Goal: Transaction & Acquisition: Purchase product/service

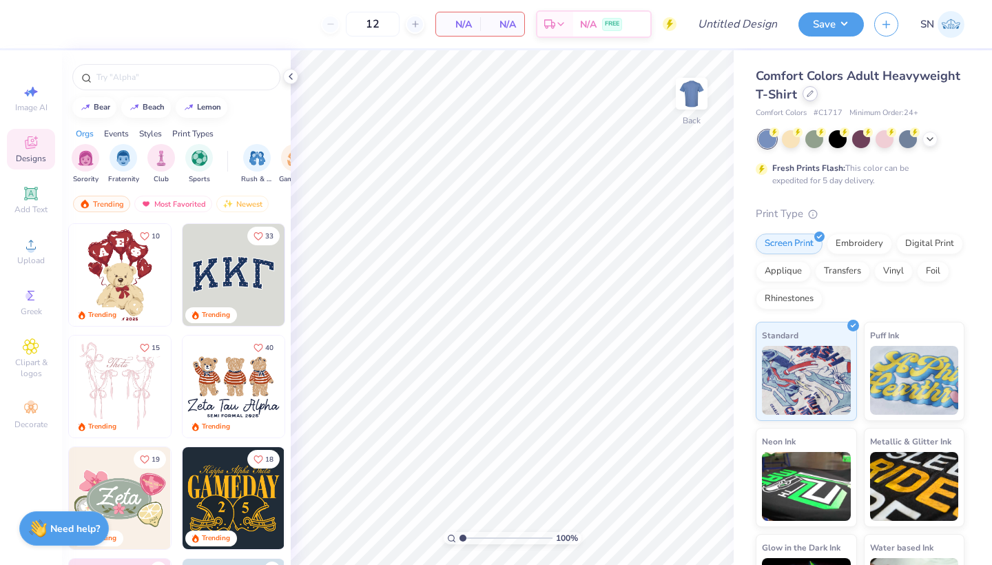
click at [813, 98] on div at bounding box center [810, 93] width 15 height 15
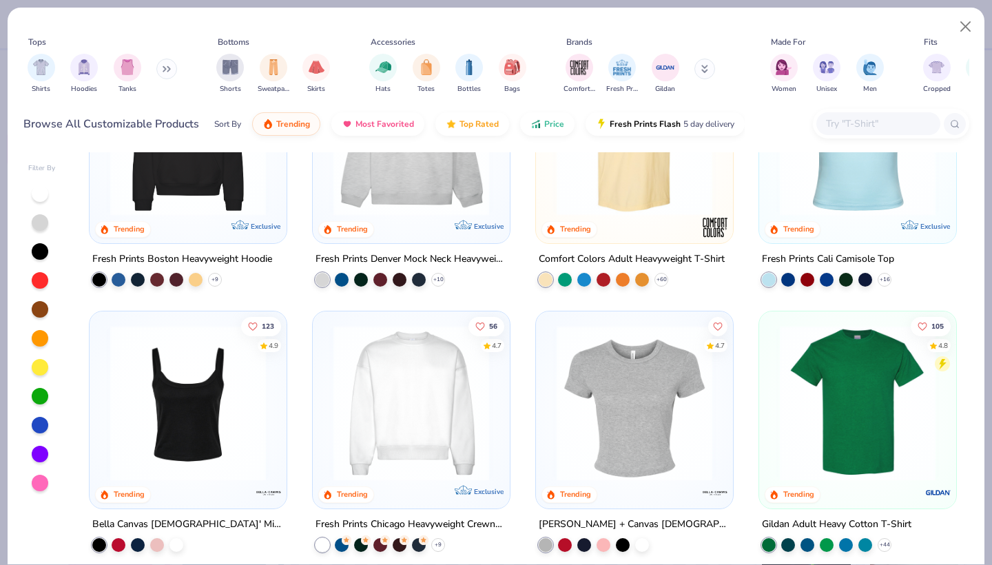
scroll to position [123, 0]
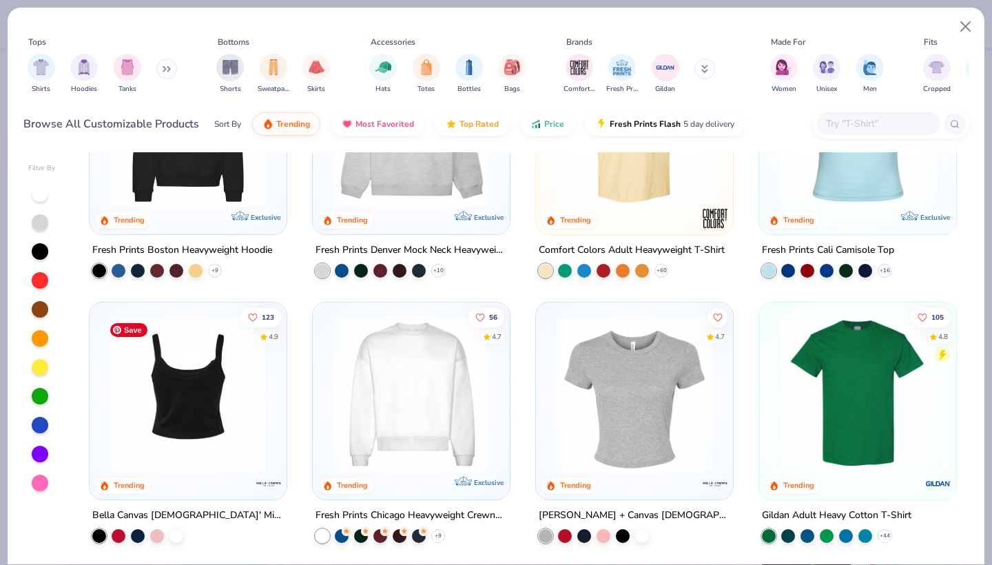
click at [104, 441] on img at bounding box center [20, 394] width 170 height 156
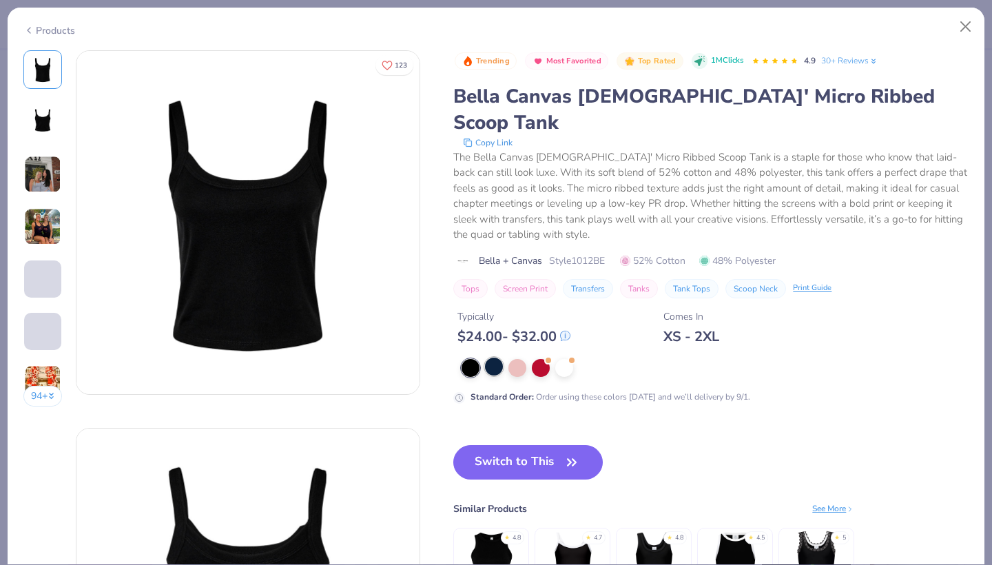
click at [495, 358] on div at bounding box center [494, 367] width 18 height 18
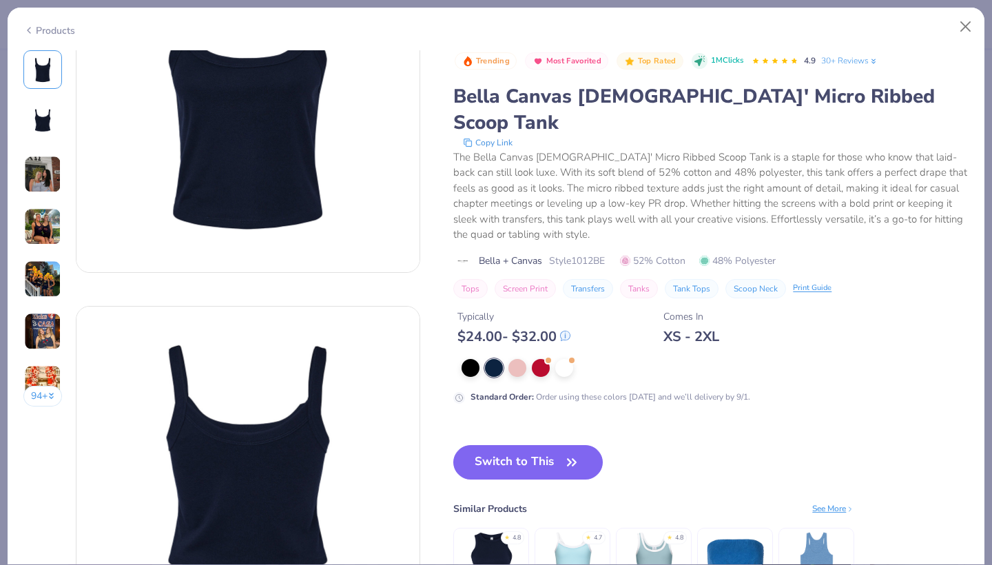
scroll to position [74, 0]
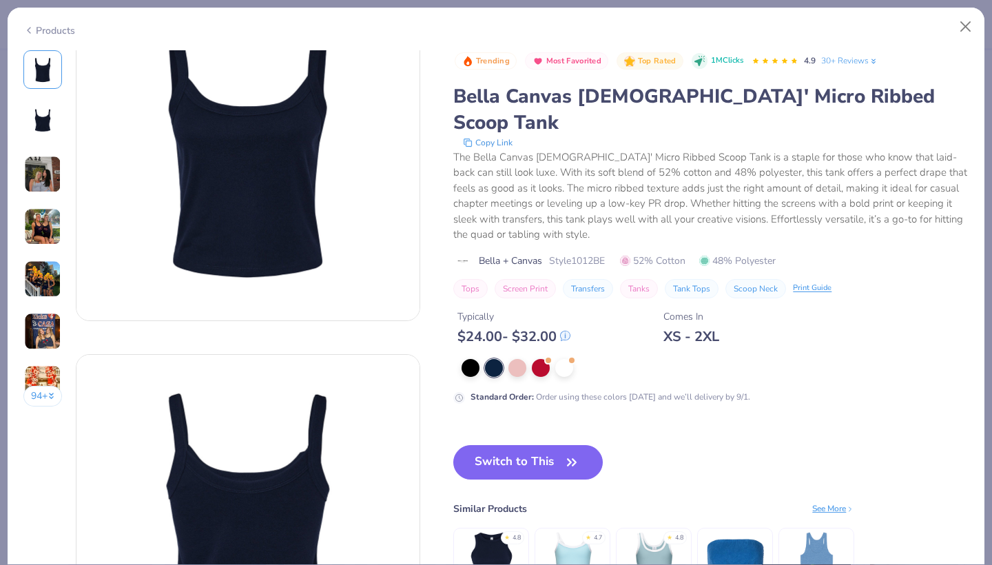
click at [45, 180] on img at bounding box center [42, 174] width 37 height 37
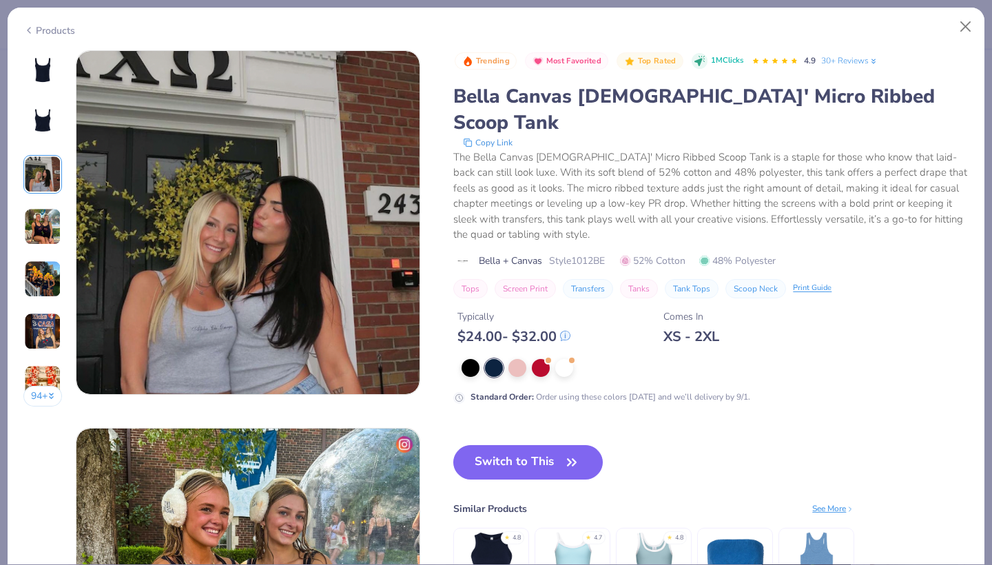
click at [48, 219] on img at bounding box center [42, 226] width 37 height 37
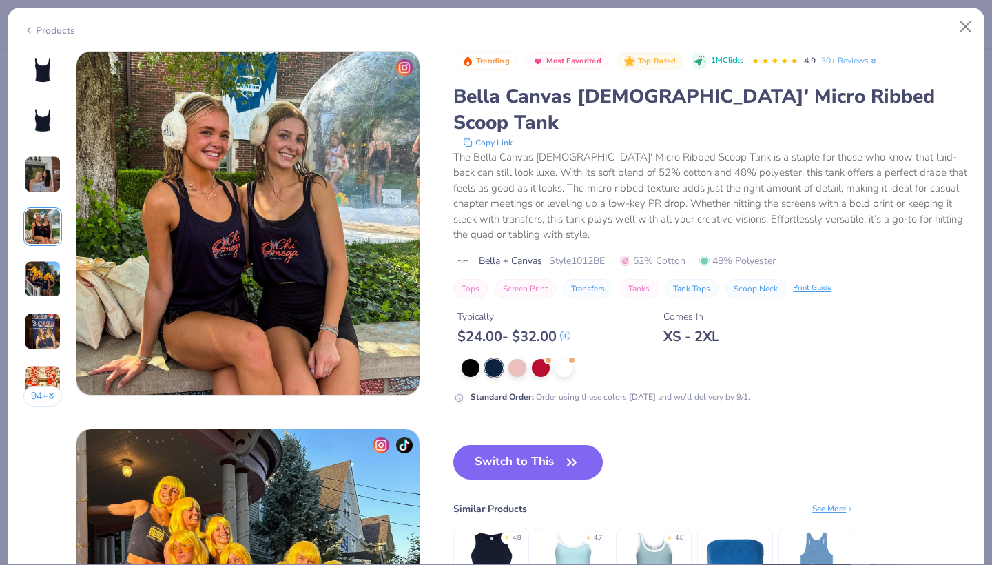
scroll to position [1133, 0]
click at [52, 252] on div "94 +" at bounding box center [42, 233] width 39 height 367
click at [44, 279] on img at bounding box center [42, 279] width 37 height 37
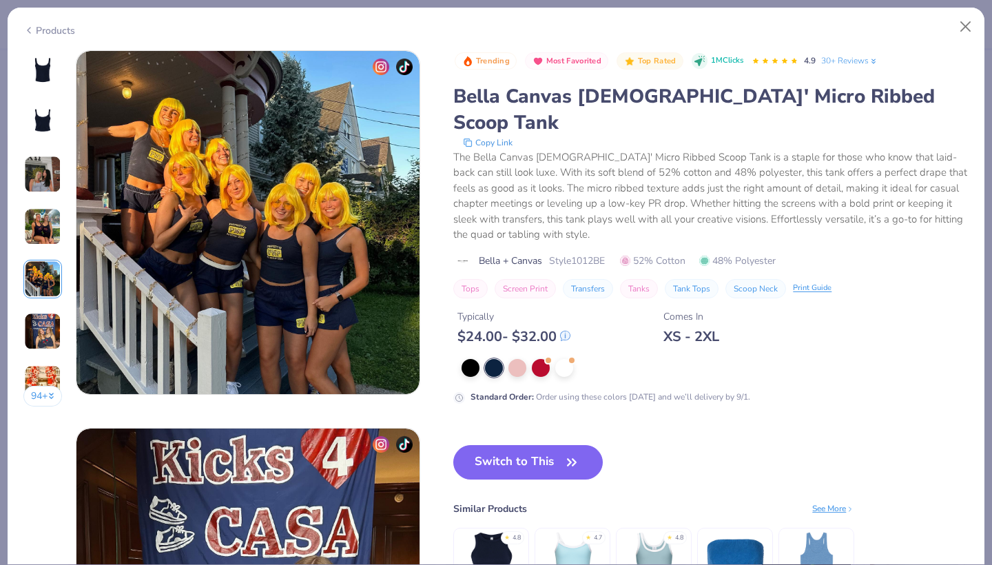
click at [45, 309] on div "94 +" at bounding box center [42, 233] width 39 height 367
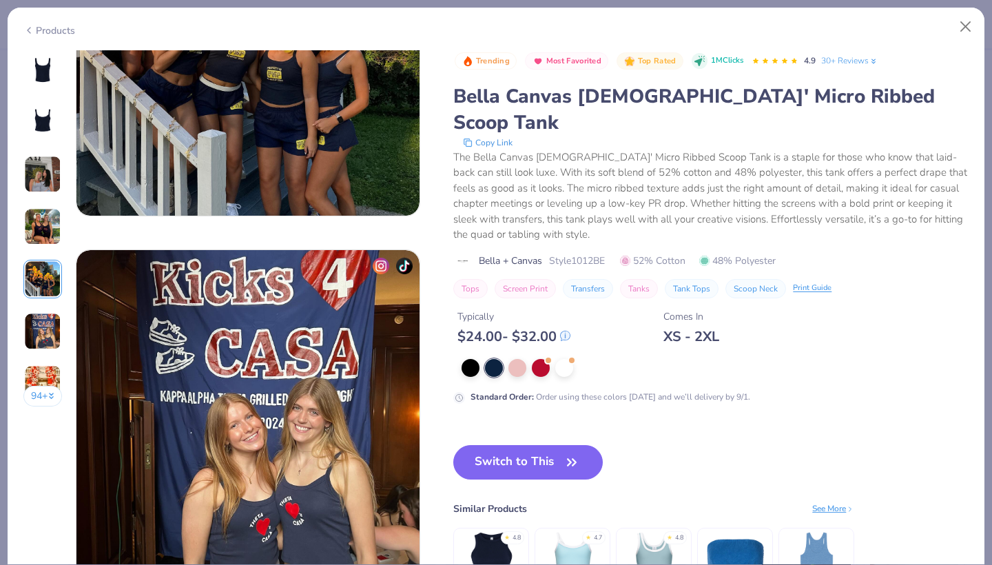
scroll to position [1664, 0]
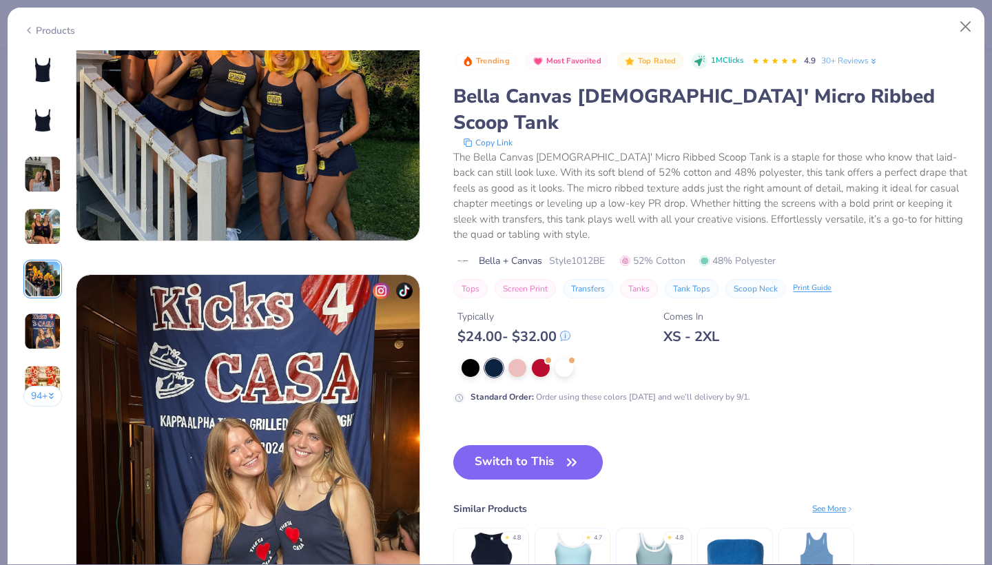
click at [41, 35] on div "Products" at bounding box center [496, 26] width 977 height 36
click at [36, 30] on div "Products" at bounding box center [49, 30] width 52 height 14
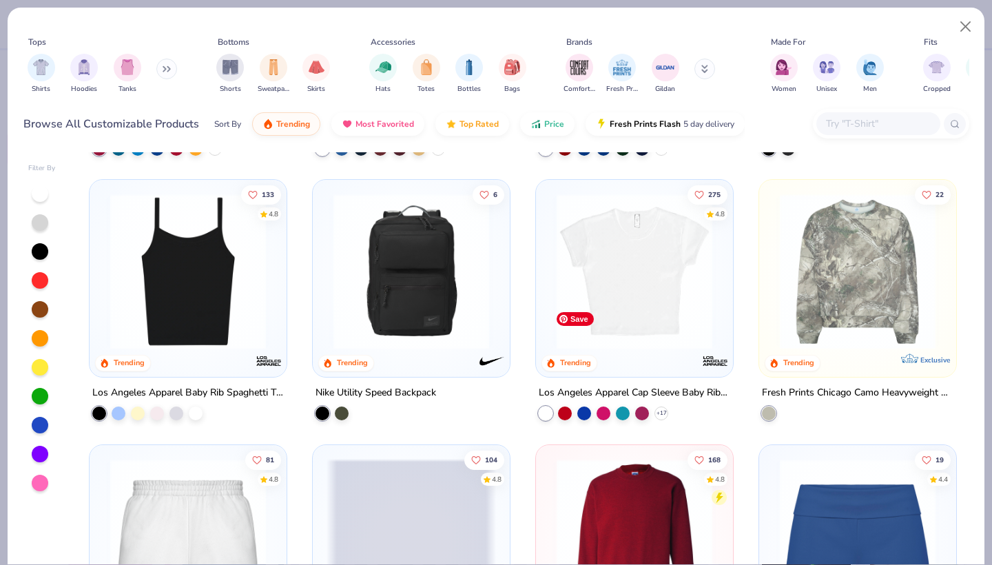
scroll to position [72, 0]
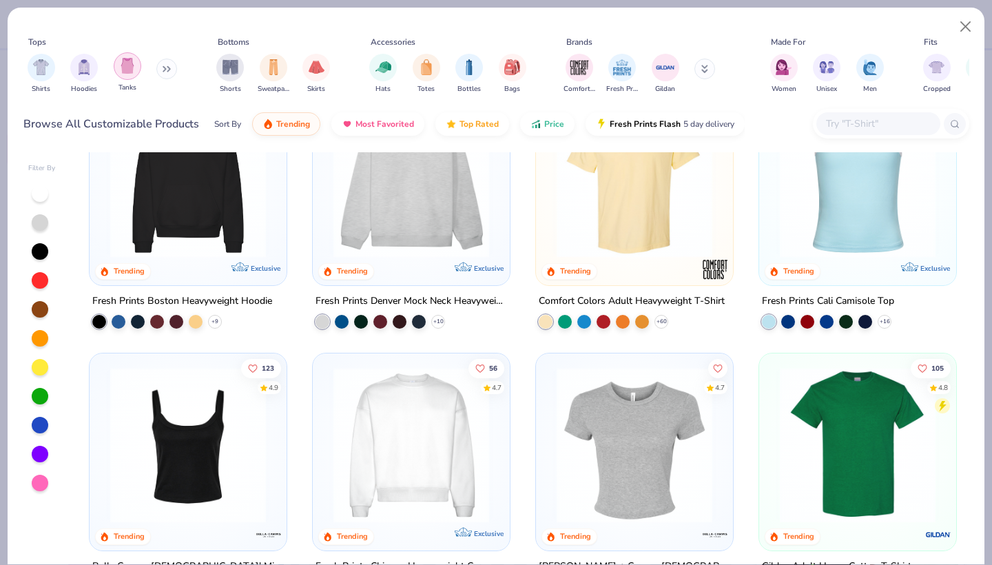
click at [128, 73] on img "filter for Tanks" at bounding box center [127, 66] width 15 height 16
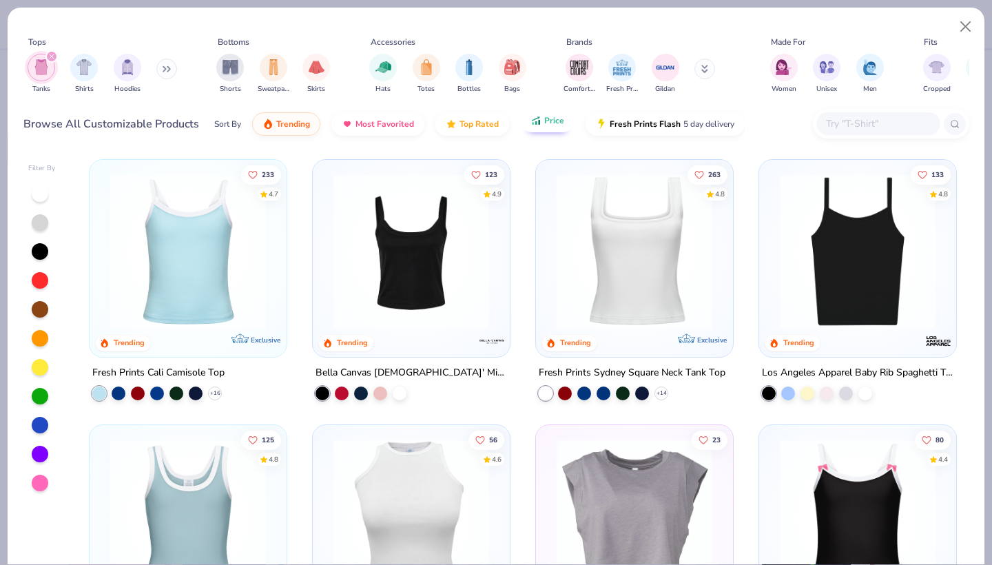
click at [547, 124] on span "Price" at bounding box center [554, 120] width 20 height 11
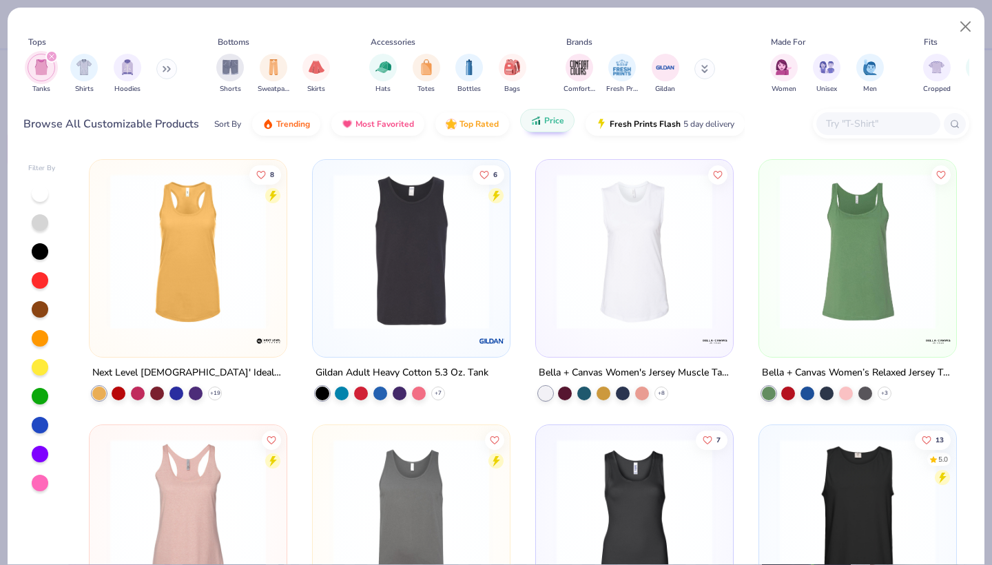
click at [547, 124] on span "Price" at bounding box center [554, 120] width 20 height 11
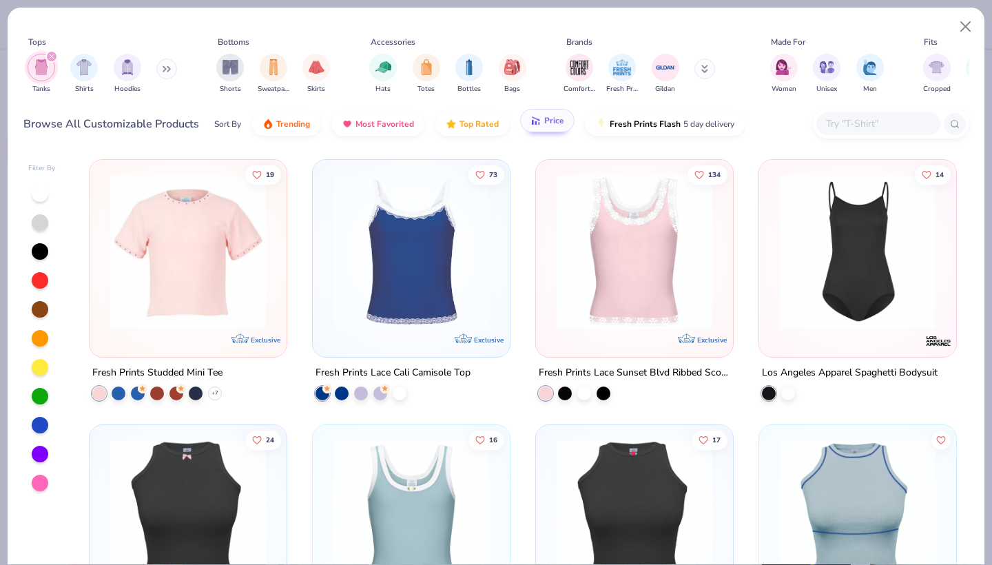
click at [547, 124] on span "Price" at bounding box center [554, 120] width 20 height 11
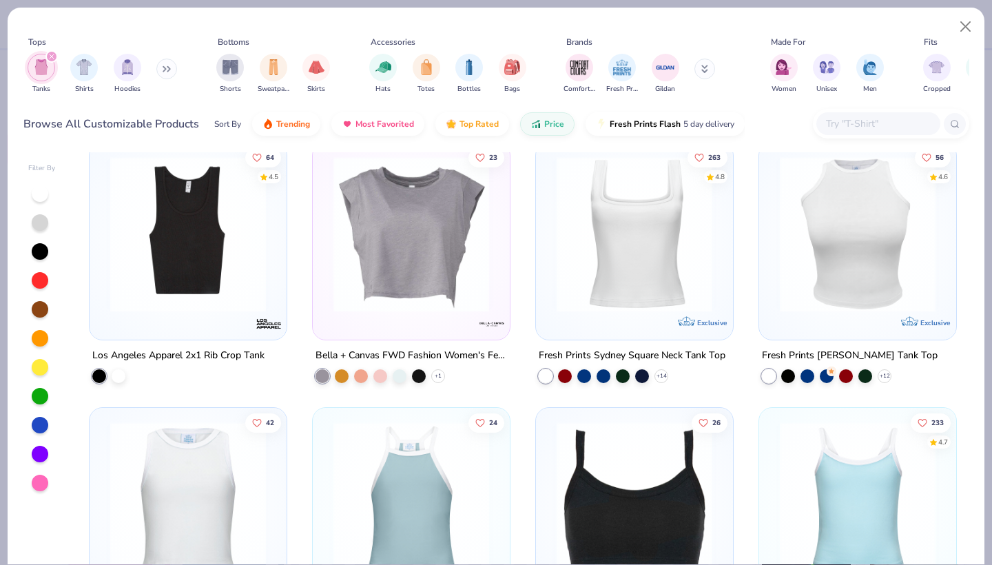
scroll to position [1329, 0]
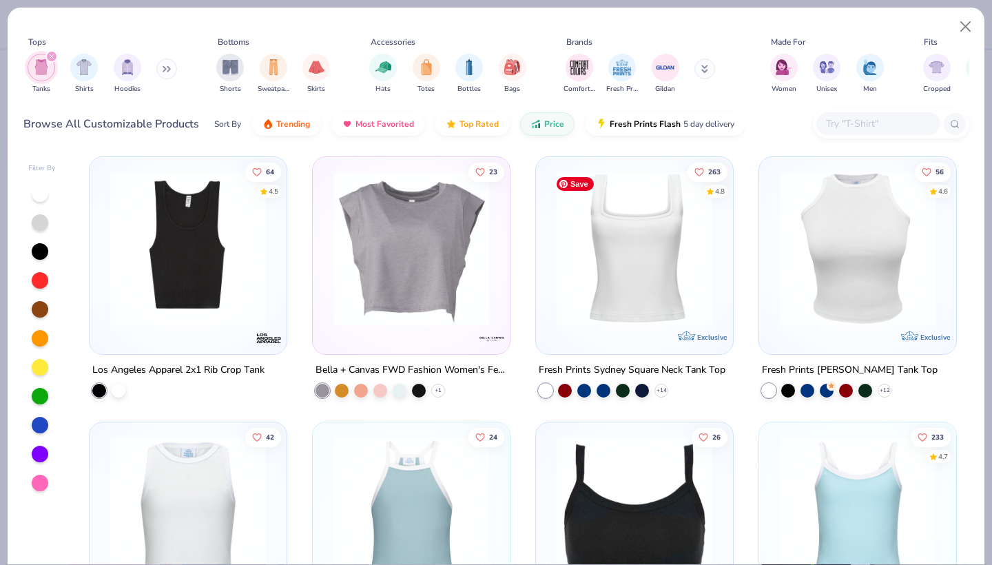
click at [613, 323] on img at bounding box center [635, 249] width 170 height 156
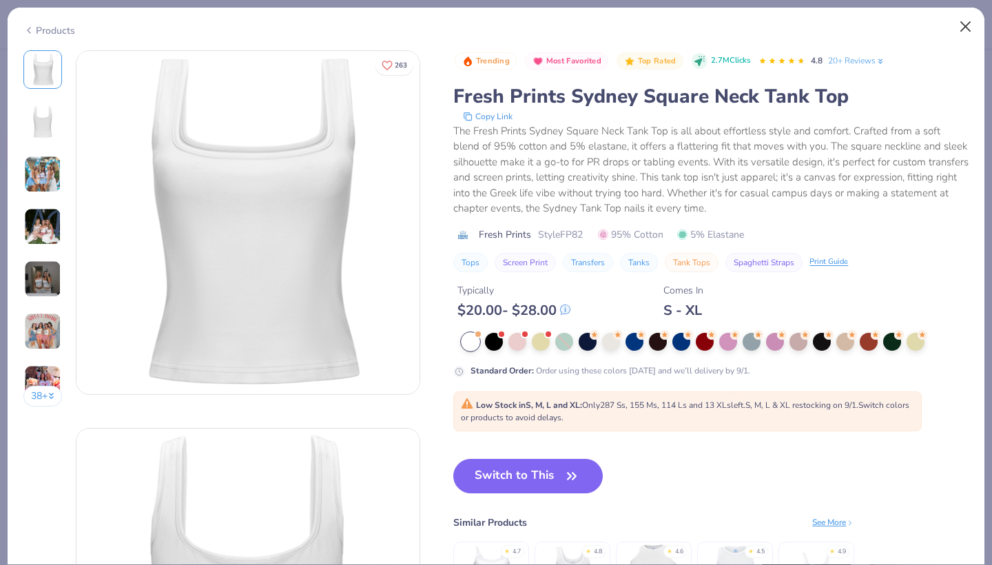
click at [969, 30] on button "Close" at bounding box center [966, 27] width 26 height 26
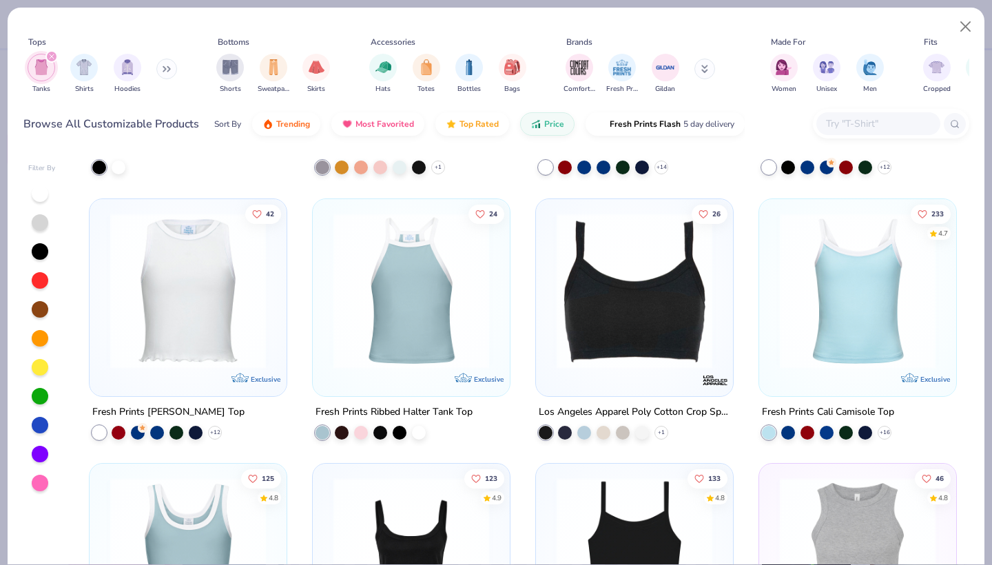
scroll to position [1554, 0]
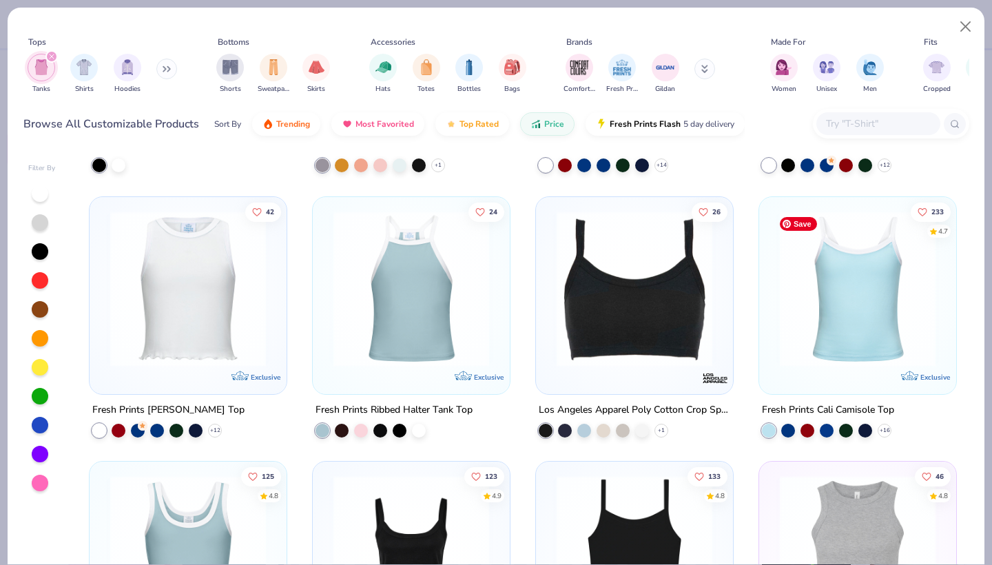
click at [800, 366] on div at bounding box center [857, 291] width 183 height 176
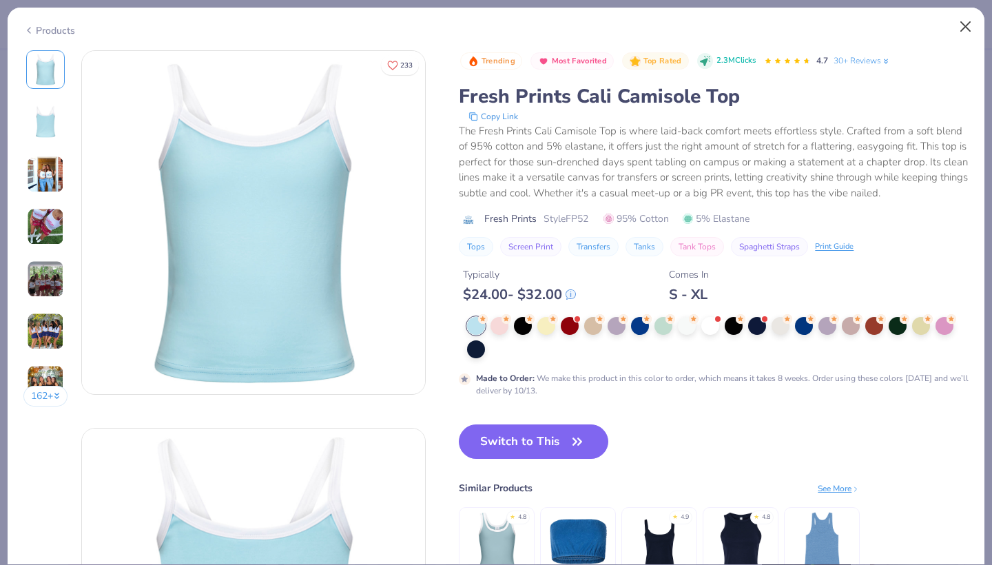
click at [960, 30] on button "Close" at bounding box center [966, 27] width 26 height 26
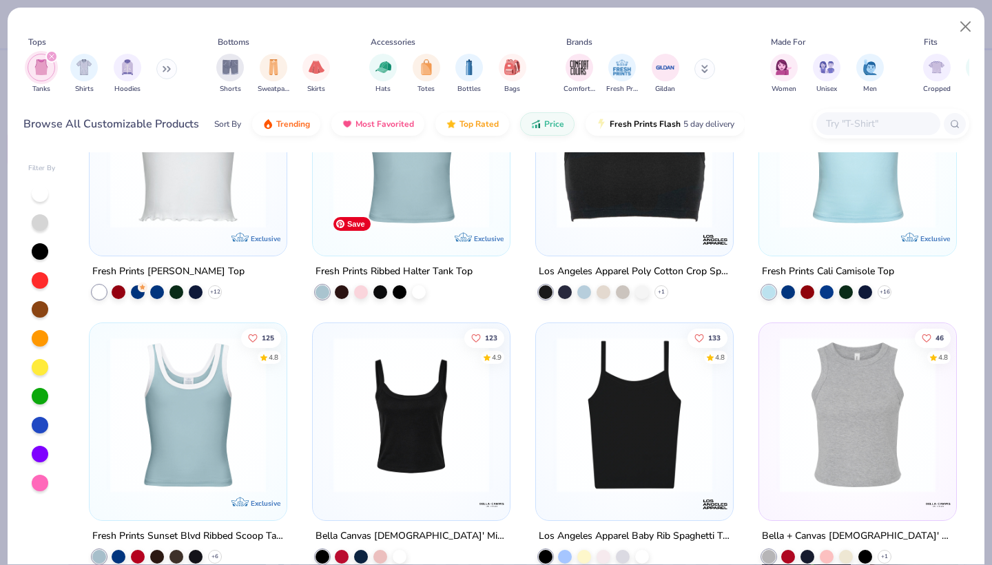
scroll to position [1696, 0]
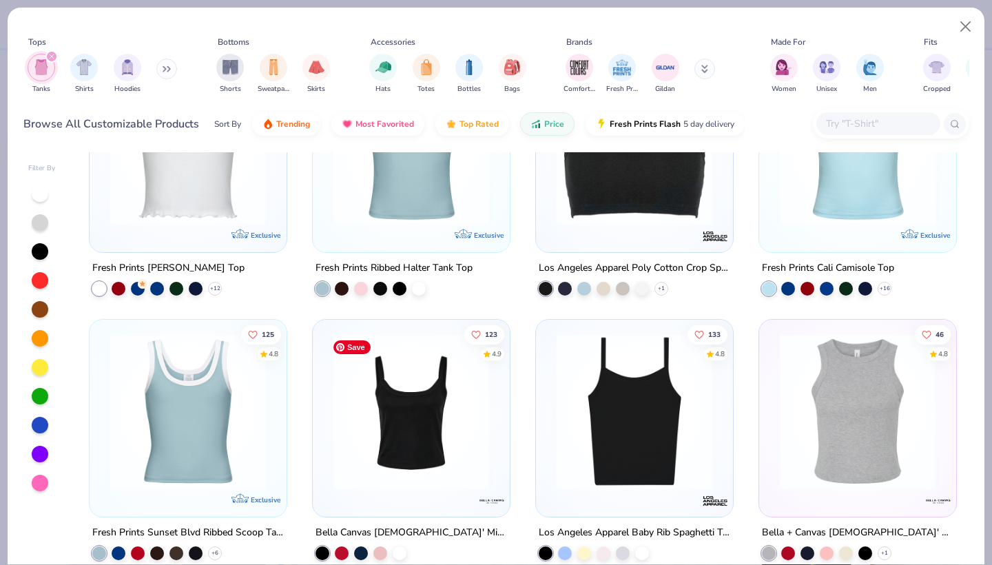
click at [419, 426] on img at bounding box center [412, 412] width 170 height 156
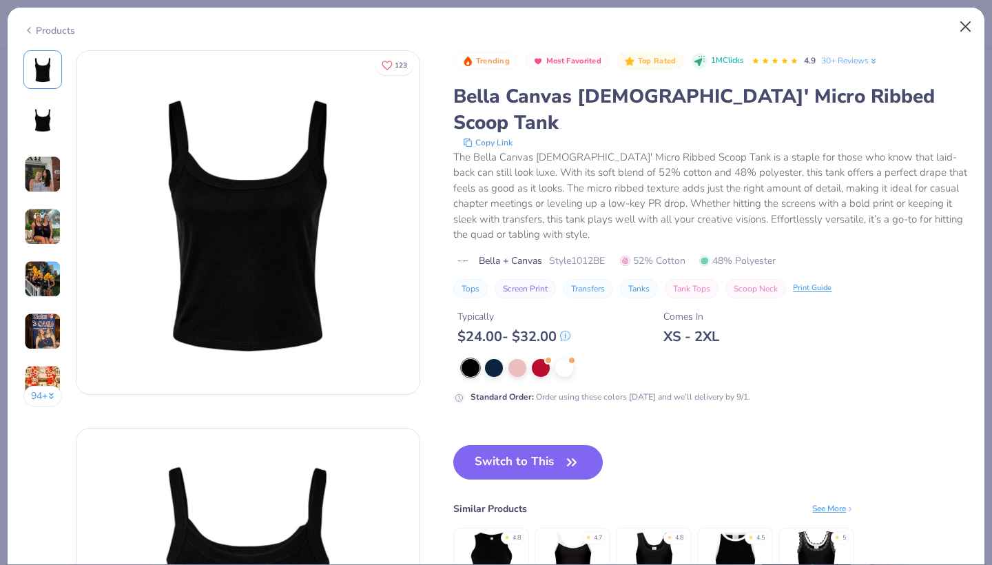
click at [959, 28] on button "Close" at bounding box center [966, 27] width 26 height 26
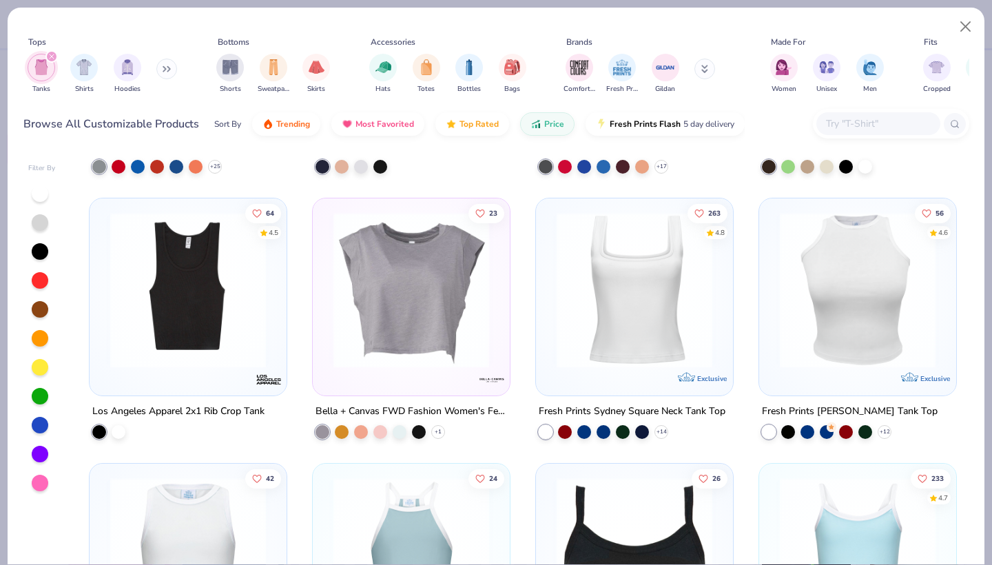
scroll to position [1286, 0]
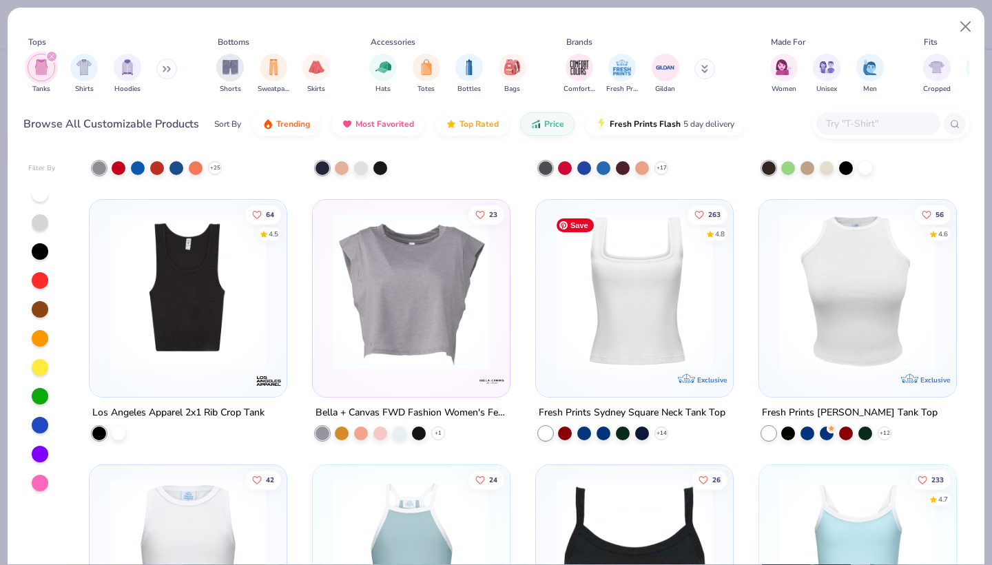
click at [635, 327] on img at bounding box center [635, 292] width 170 height 156
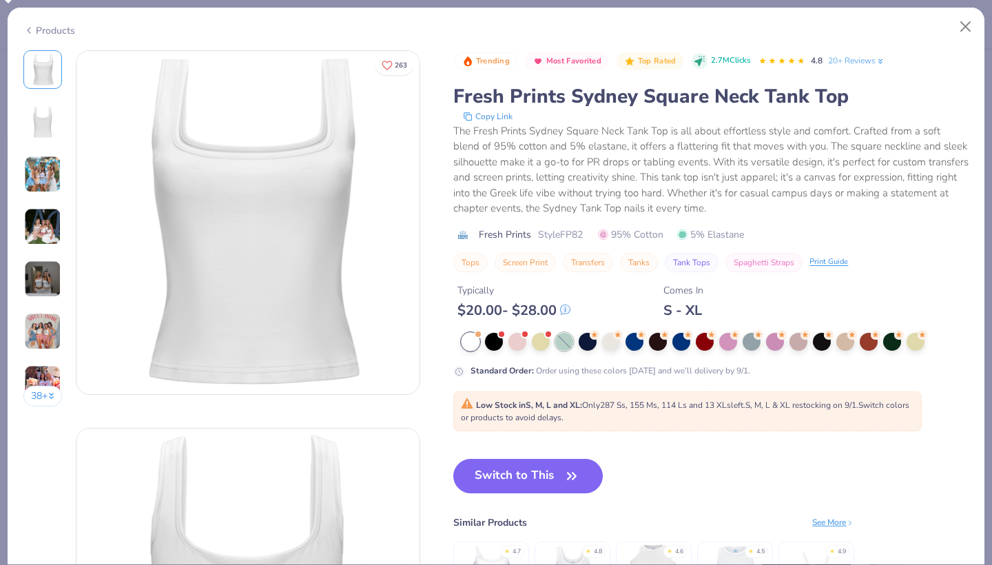
click at [570, 340] on div at bounding box center [565, 342] width 18 height 18
click at [755, 340] on div at bounding box center [752, 341] width 18 height 18
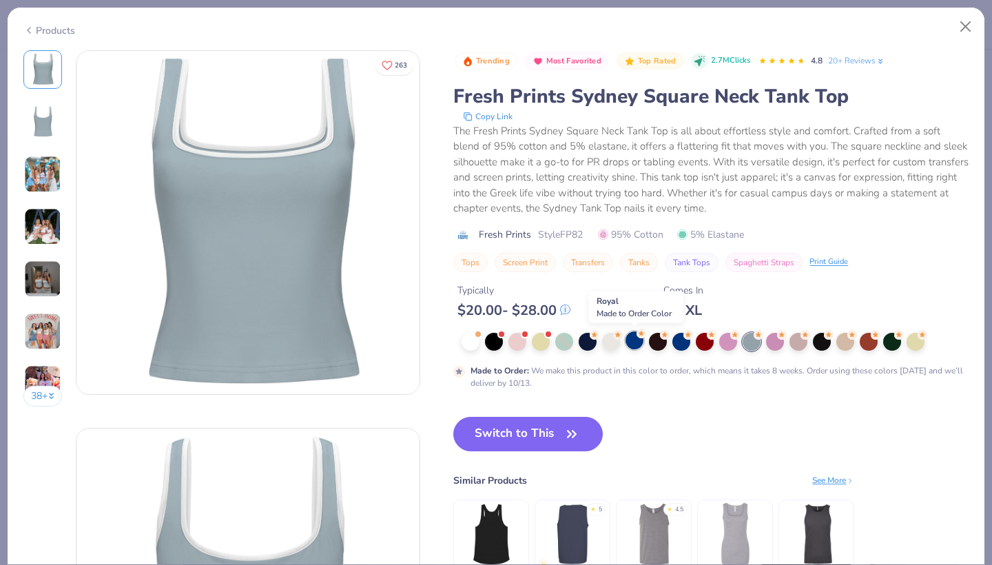
click at [638, 347] on div at bounding box center [635, 341] width 18 height 18
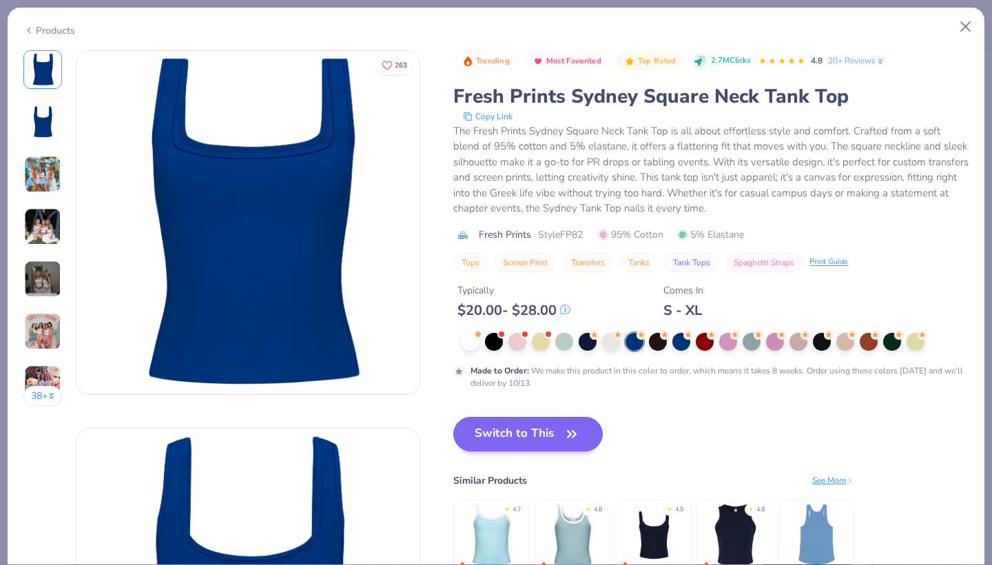
click at [496, 432] on button "Switch to This" at bounding box center [529, 434] width 150 height 34
type input "50"
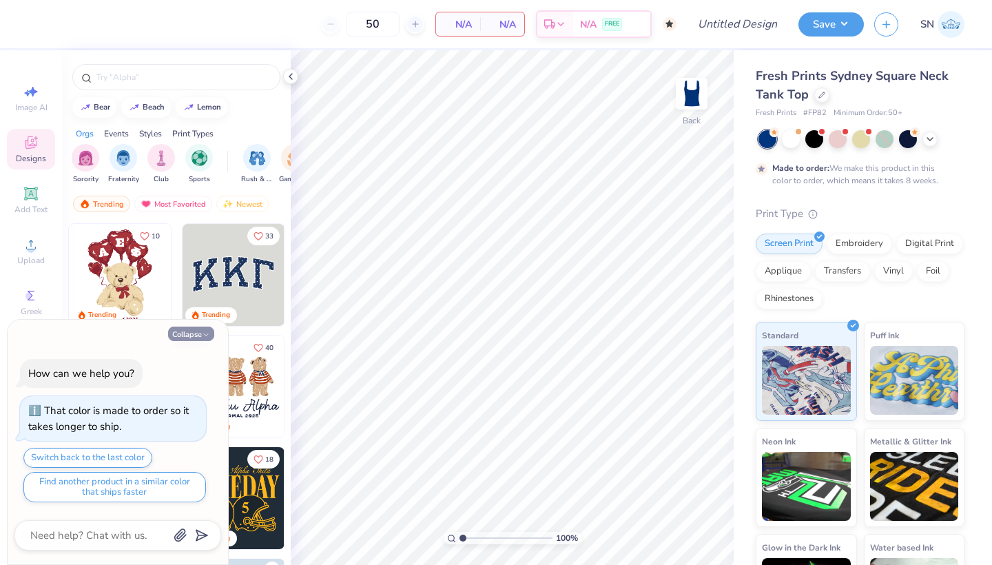
click at [187, 336] on button "Collapse" at bounding box center [191, 334] width 46 height 14
type textarea "x"
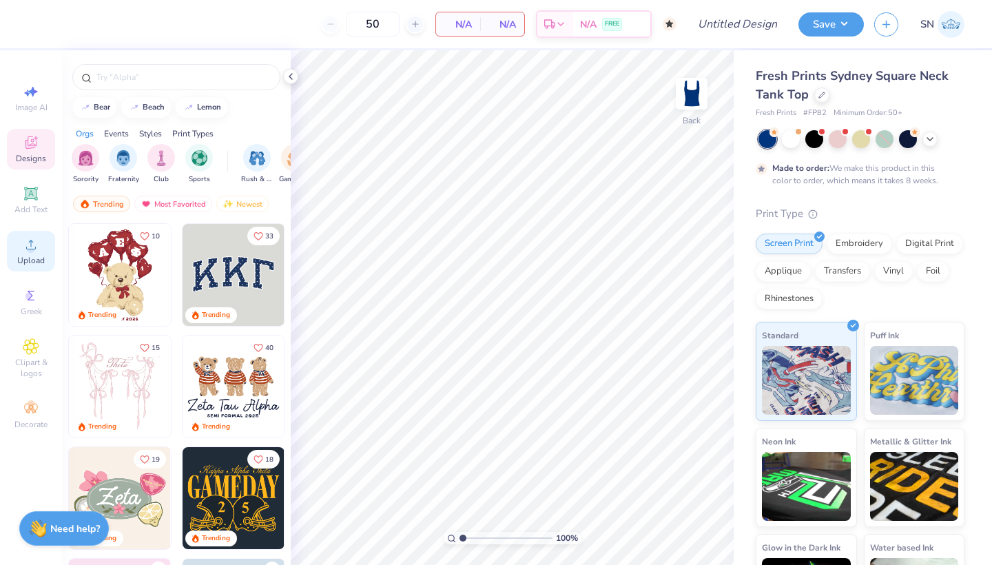
click at [31, 246] on icon at bounding box center [31, 245] width 10 height 10
click at [88, 167] on div "filter for Sorority" at bounding box center [86, 157] width 28 height 28
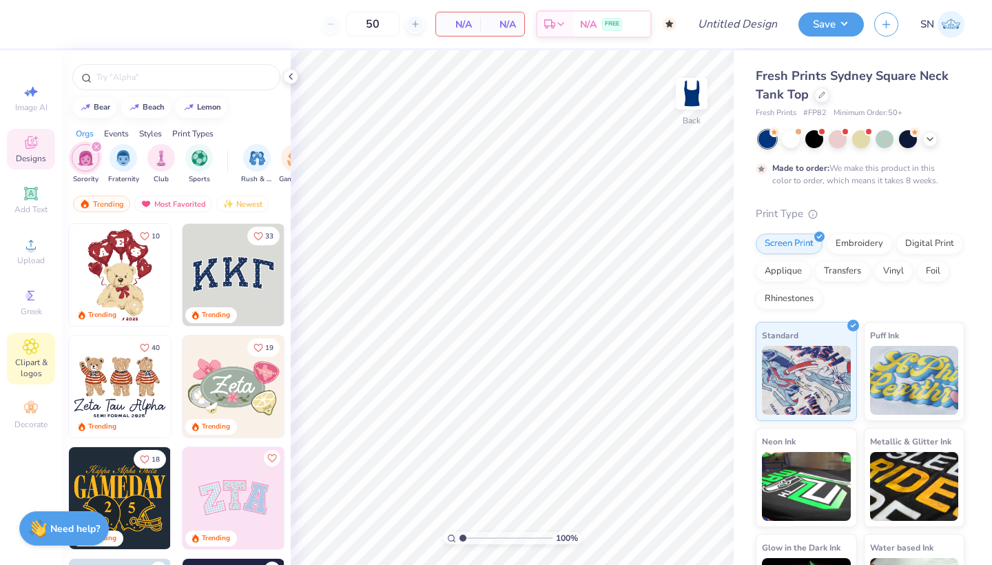
click at [33, 351] on icon at bounding box center [31, 346] width 16 height 17
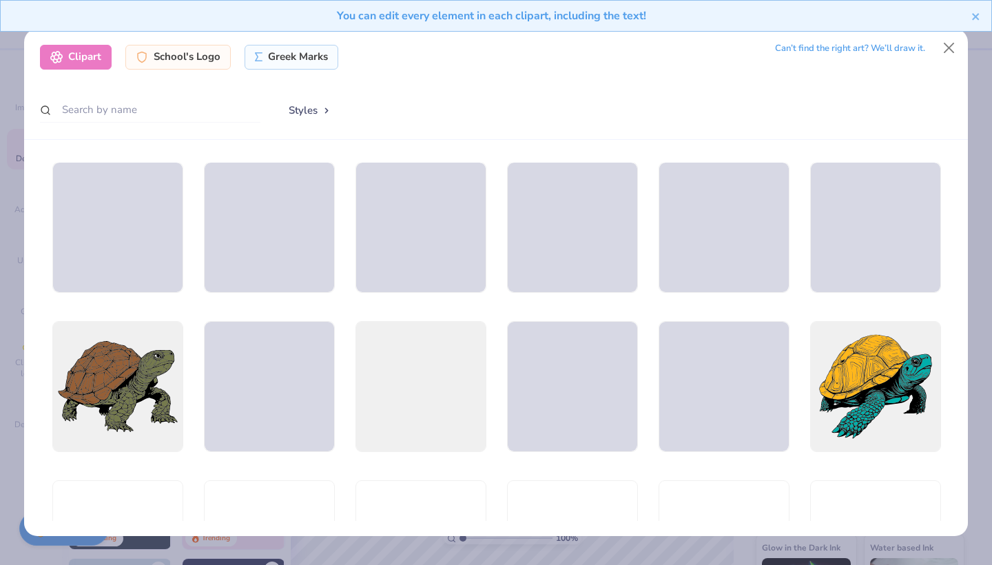
scroll to position [808, 0]
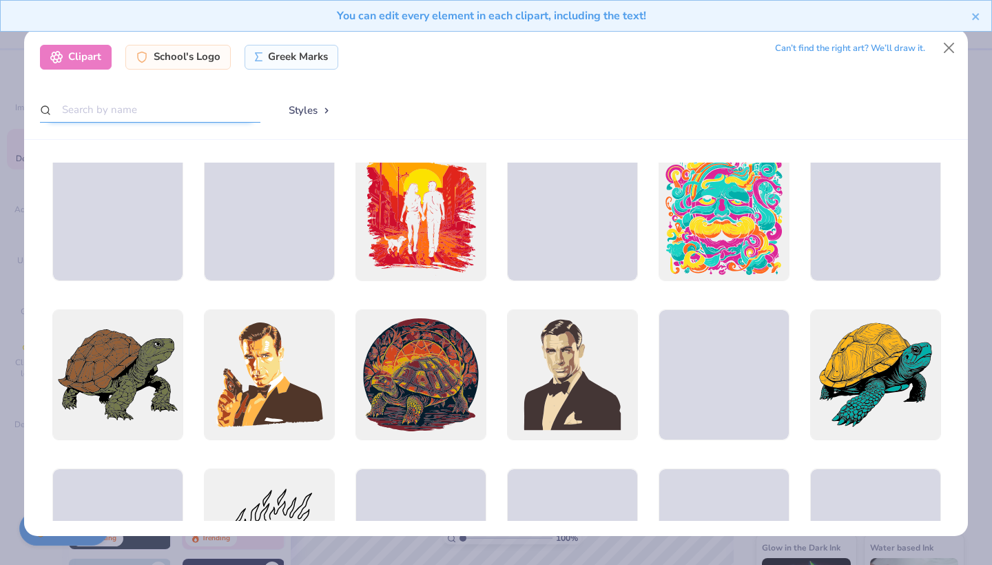
click at [152, 109] on input "text" at bounding box center [150, 110] width 221 height 26
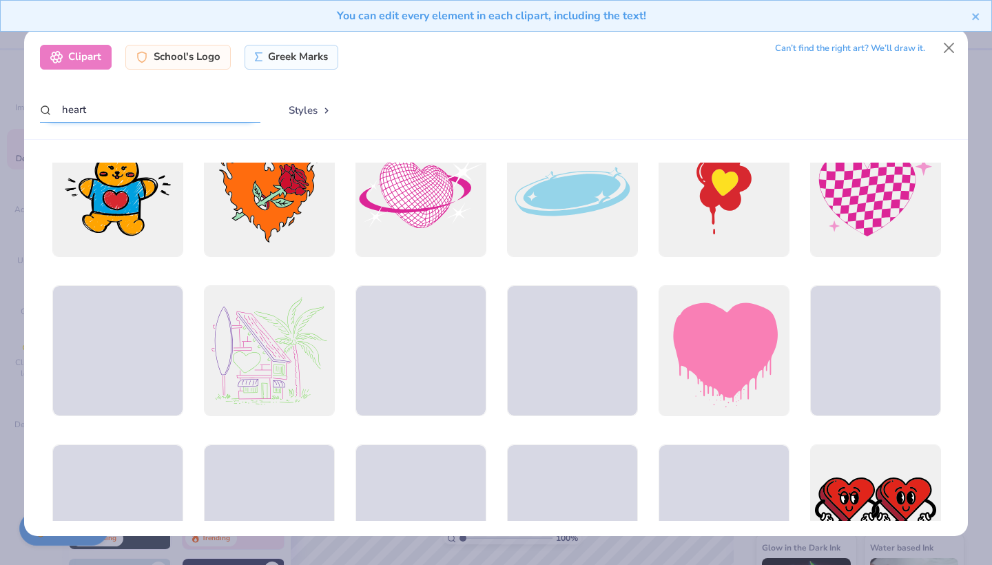
scroll to position [5163, 0]
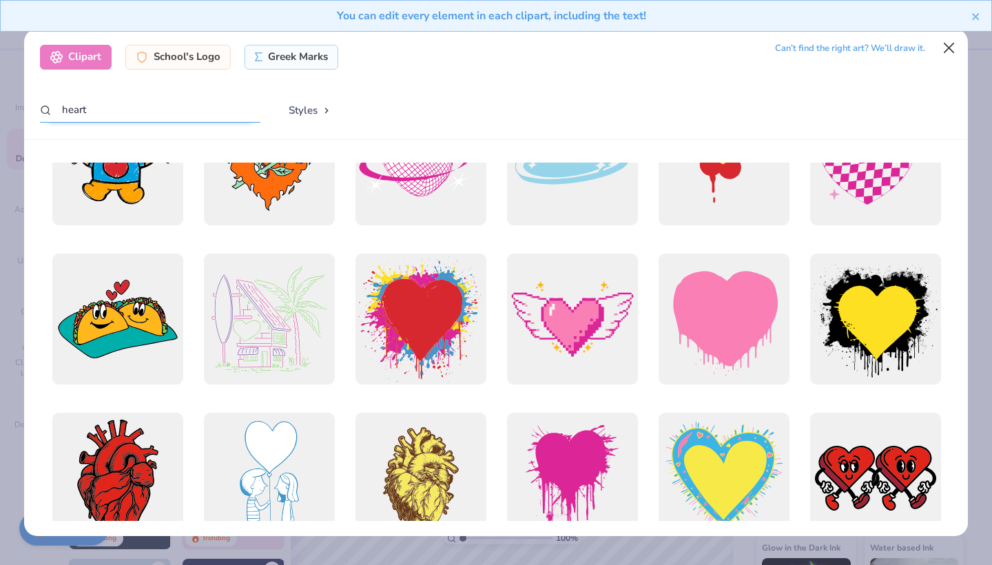
type input "heart"
click at [944, 50] on button "Close" at bounding box center [950, 48] width 26 height 26
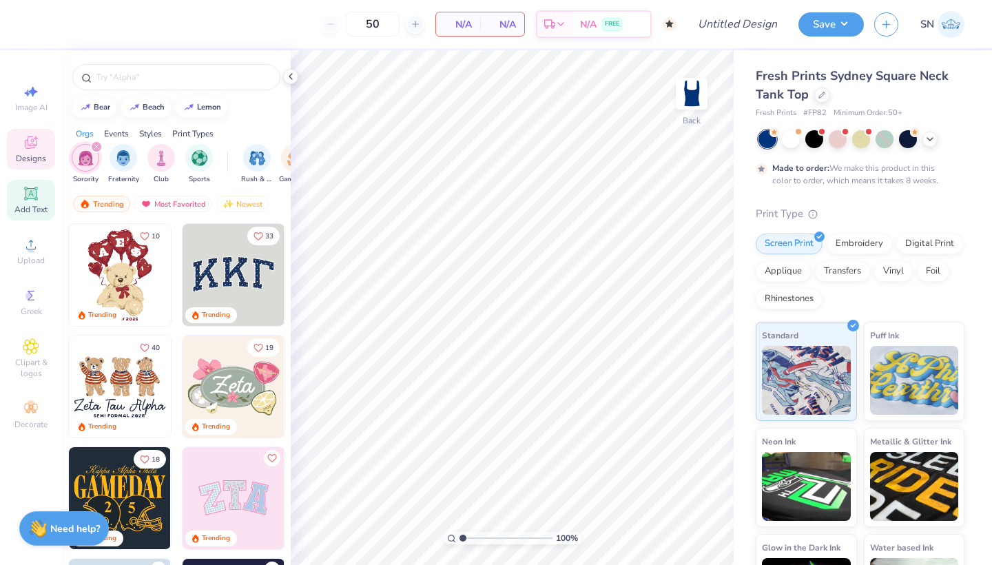
click at [41, 200] on div "Add Text" at bounding box center [31, 200] width 48 height 41
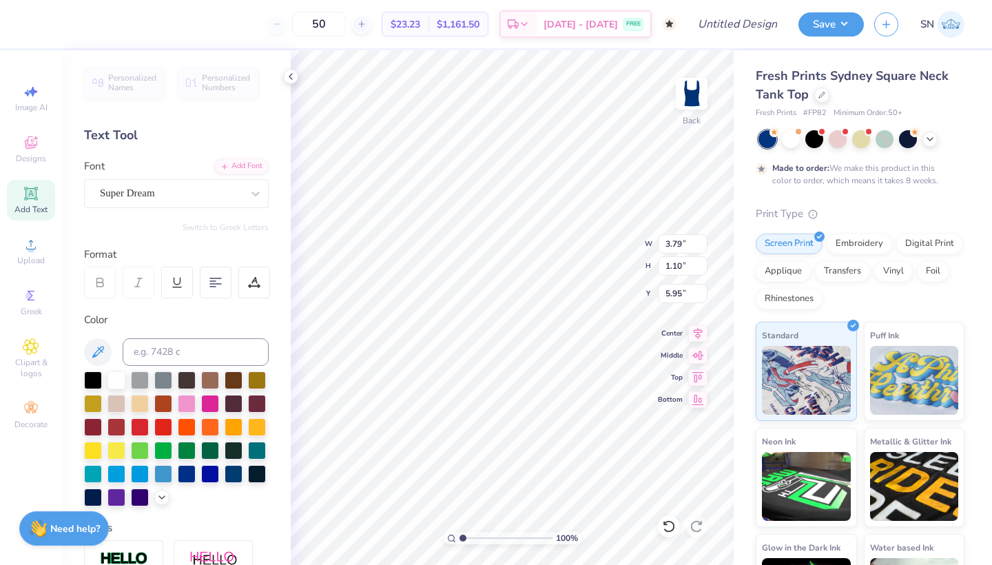
type textarea "T"
type textarea "Delta Zeta Forever"
